Goal: Task Accomplishment & Management: Manage account settings

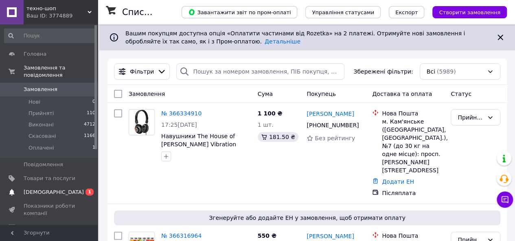
click at [90, 189] on span "1" at bounding box center [89, 192] width 8 height 7
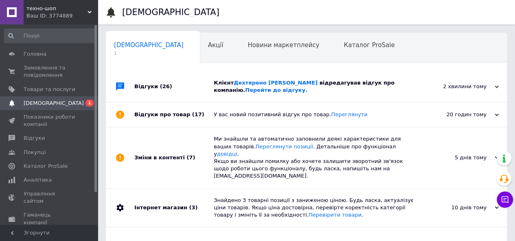
scroll to position [0, 2]
click at [329, 84] on span "відредагував відгук про компанію. Перейти до відгуку." at bounding box center [304, 86] width 181 height 13
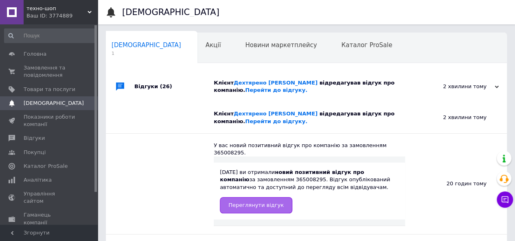
click at [254, 202] on span "Переглянути відгук" at bounding box center [255, 205] width 55 height 6
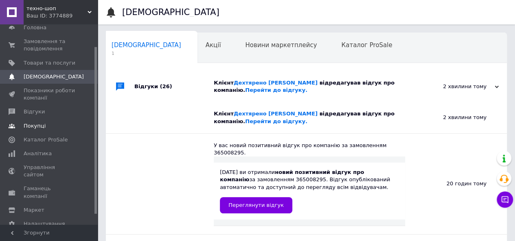
scroll to position [39, 0]
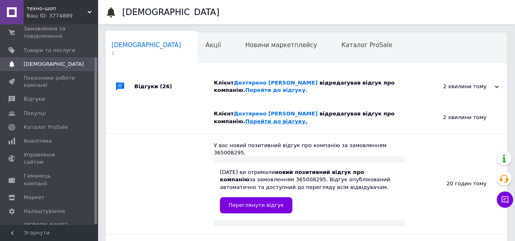
click at [245, 122] on link "Перейти до відгуку." at bounding box center [276, 121] width 62 height 6
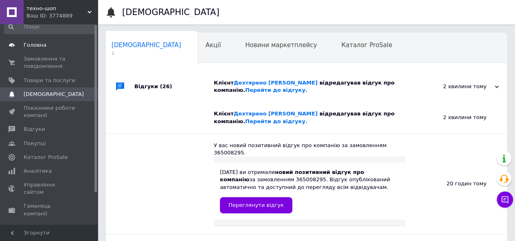
scroll to position [0, 0]
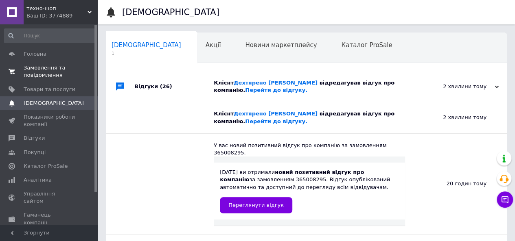
click at [28, 73] on span "Замовлення та повідомлення" at bounding box center [50, 71] width 52 height 15
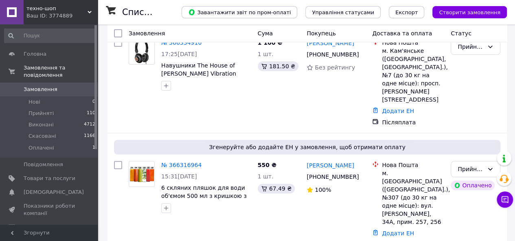
scroll to position [81, 0]
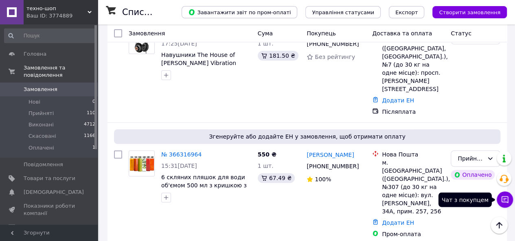
click at [505, 201] on icon at bounding box center [505, 200] width 8 height 8
